Goal: Navigation & Orientation: Find specific page/section

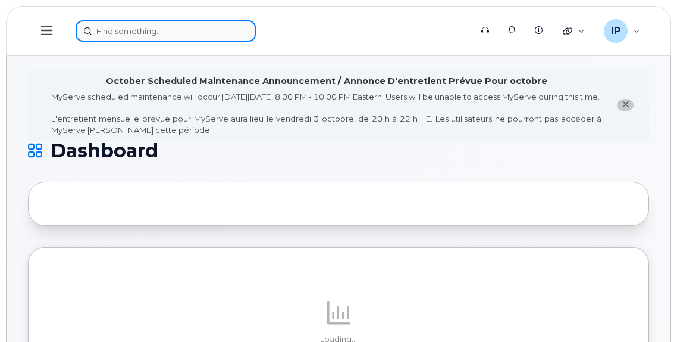
click at [115, 37] on input at bounding box center [166, 30] width 180 height 21
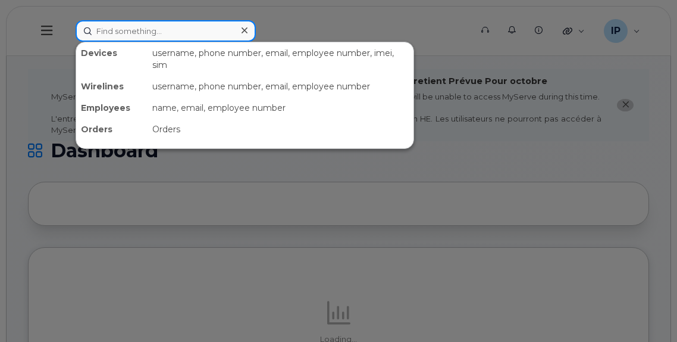
paste input "[PHONE_NUMBER]"
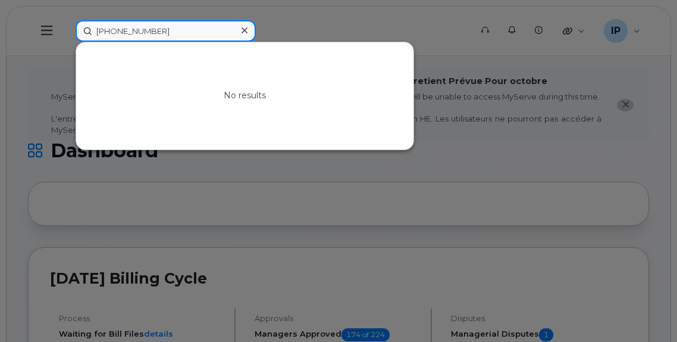
drag, startPoint x: 154, startPoint y: 34, endPoint x: 53, endPoint y: 34, distance: 101.2
click at [66, 34] on div "[PHONE_NUMBER] No results" at bounding box center [269, 30] width 407 height 21
paste input "4260205"
drag, startPoint x: 158, startPoint y: 32, endPoint x: 114, endPoint y: 32, distance: 43.5
click at [114, 32] on input "7804260205" at bounding box center [166, 30] width 180 height 21
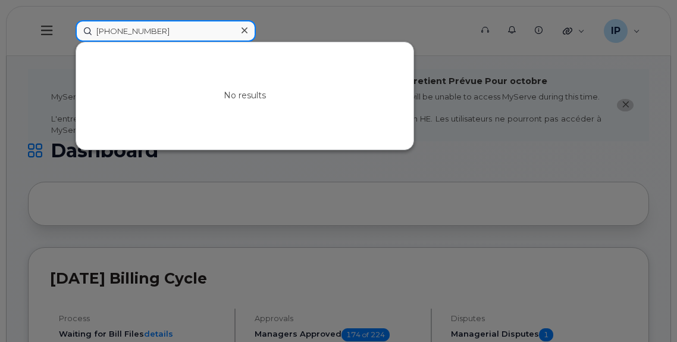
type input "[PHONE_NUMBER]"
drag, startPoint x: 146, startPoint y: 30, endPoint x: 111, endPoint y: 30, distance: 35.1
click at [66, 30] on div "[PHONE_NUMBER] No results" at bounding box center [269, 30] width 407 height 21
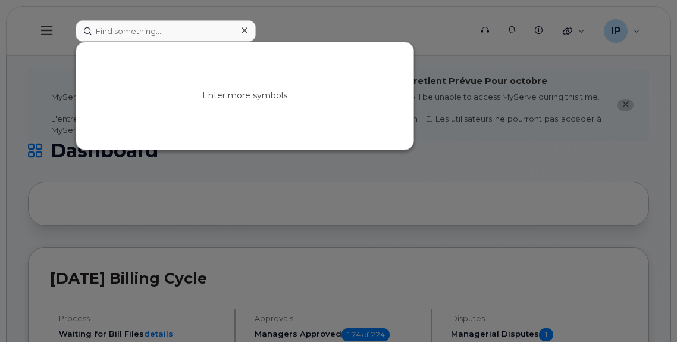
click at [245, 30] on icon at bounding box center [245, 30] width 6 height 6
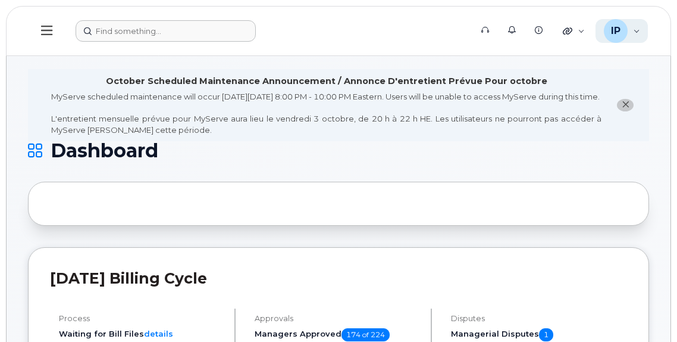
click at [635, 30] on div "IP [PERSON_NAME] Wireless Admin" at bounding box center [622, 31] width 53 height 24
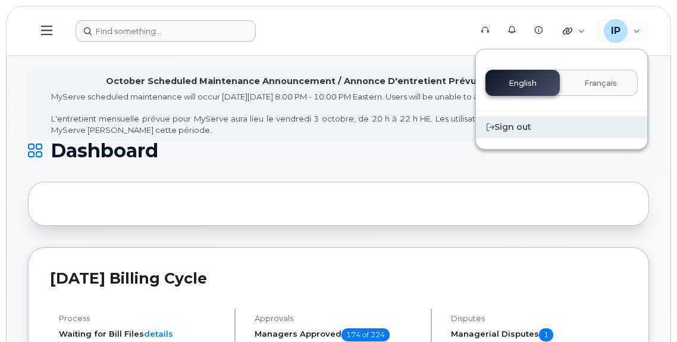
click at [518, 132] on div "Sign out" at bounding box center [561, 127] width 171 height 22
